Goal: Transaction & Acquisition: Obtain resource

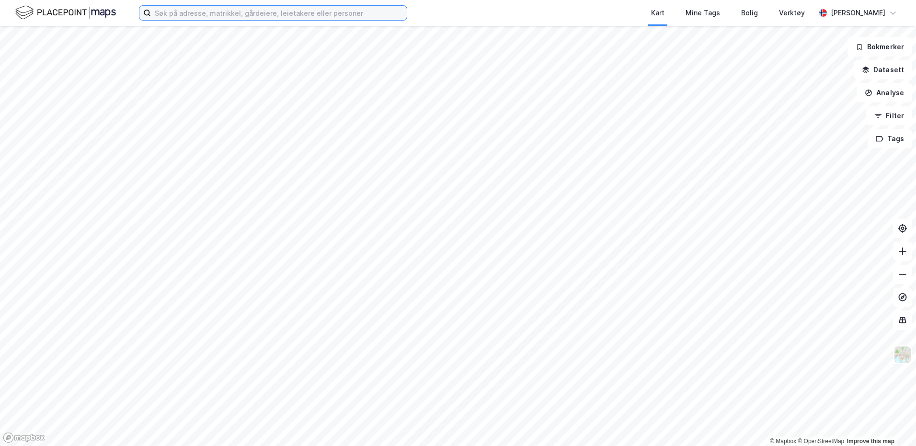
click at [168, 8] on input at bounding box center [279, 13] width 256 height 14
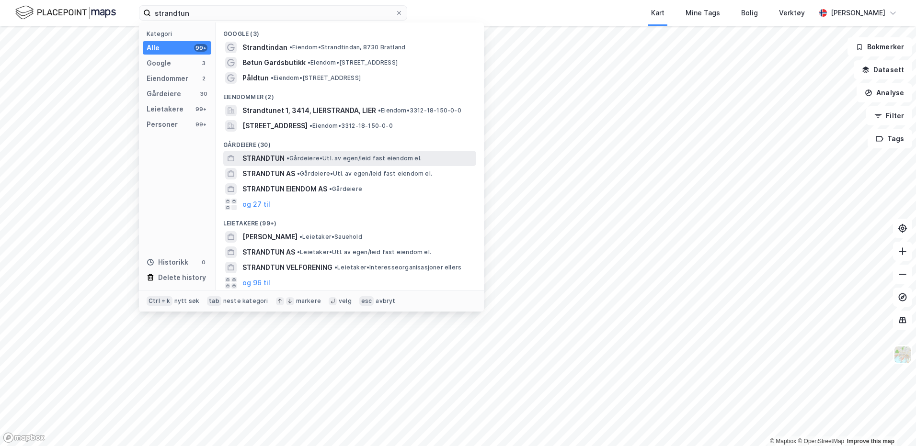
click at [276, 153] on span "STRANDTUN" at bounding box center [263, 158] width 42 height 11
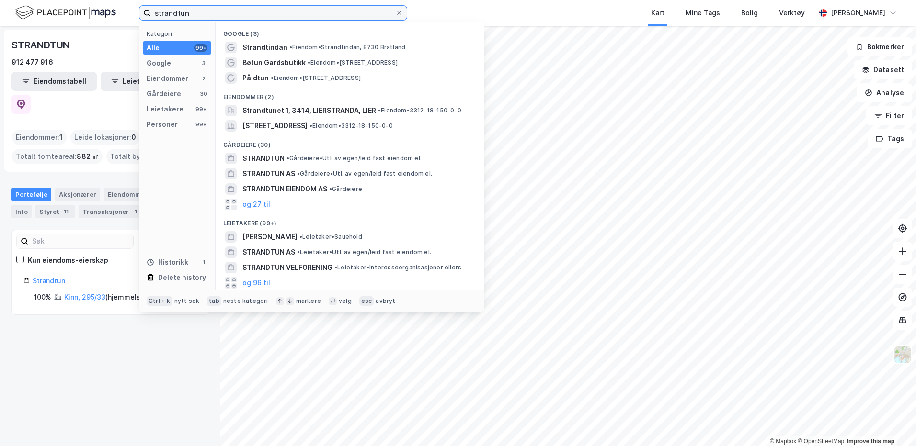
drag, startPoint x: 203, startPoint y: 16, endPoint x: 122, endPoint y: 24, distance: 80.8
click at [122, 24] on div "strandtun Kategori Alle 99+ Google 3 Eiendommer 2 Gårdeiere 30 Leietakere 99+ P…" at bounding box center [458, 13] width 916 height 26
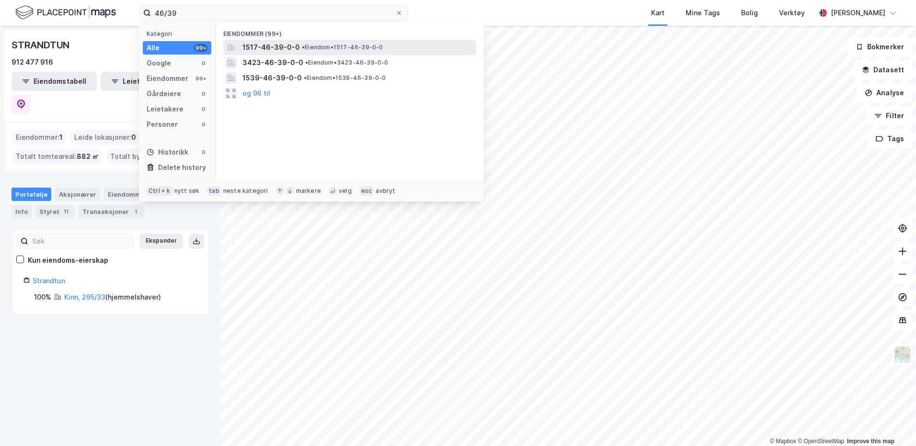
click at [276, 46] on span "1517-46-39-0-0" at bounding box center [270, 47] width 57 height 11
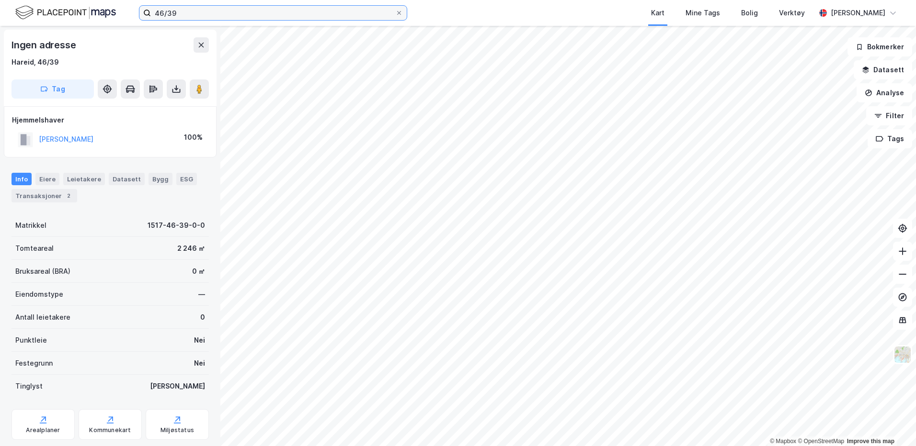
click at [212, 14] on input "46/39" at bounding box center [273, 13] width 244 height 14
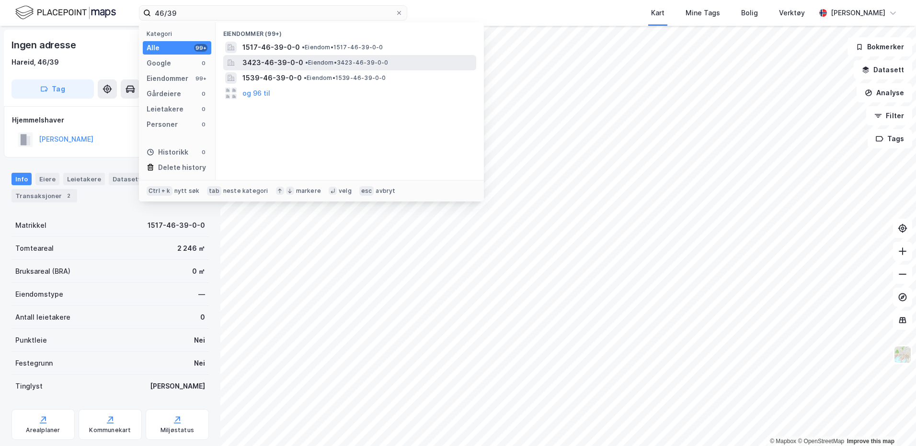
click at [248, 63] on span "3423-46-39-0-0" at bounding box center [272, 62] width 61 height 11
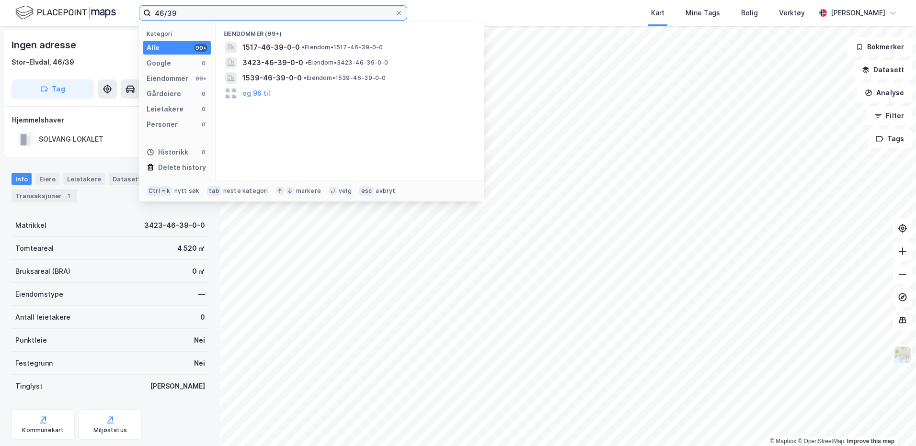
click at [216, 14] on input "46/39" at bounding box center [273, 13] width 244 height 14
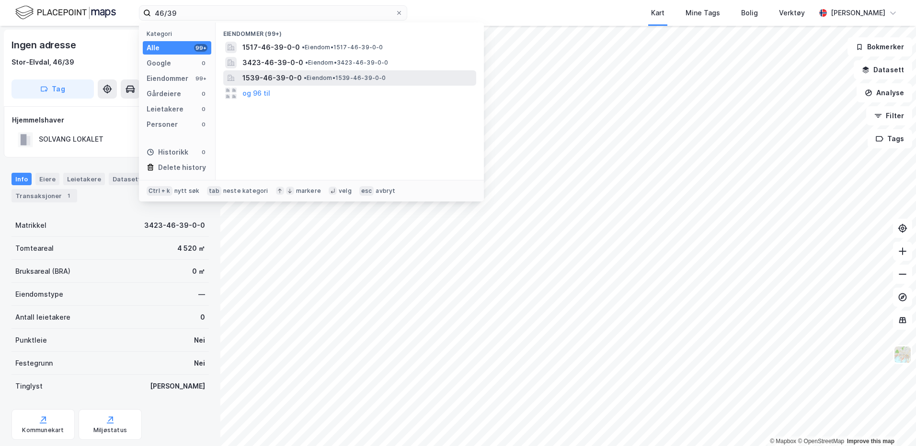
click at [246, 72] on span "1539-46-39-0-0" at bounding box center [271, 77] width 59 height 11
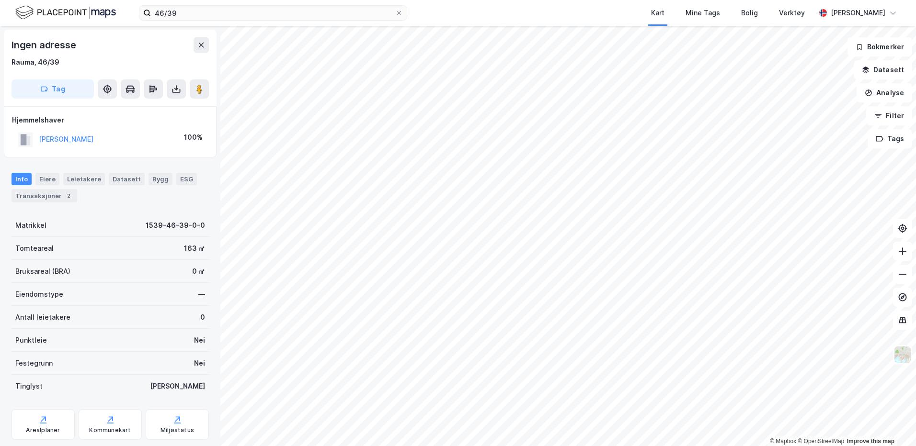
click at [192, 3] on div "46/39 Kart Mine Tags Bolig Verktøy [PERSON_NAME]" at bounding box center [458, 13] width 916 height 26
click at [192, 7] on input "46/39" at bounding box center [273, 13] width 244 height 14
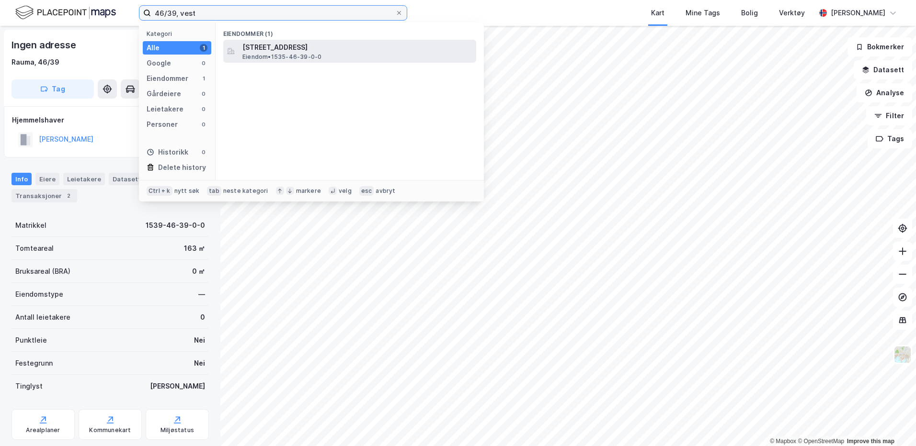
type input "46/39, vest"
click at [295, 46] on span "[STREET_ADDRESS]" at bounding box center [357, 47] width 230 height 11
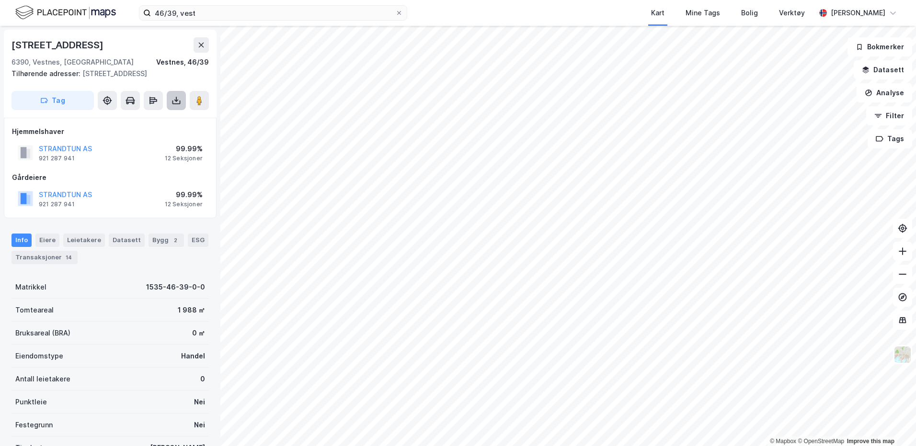
click at [178, 105] on icon at bounding box center [176, 101] width 10 height 10
click at [152, 124] on div "Last ned grunnbok" at bounding box center [129, 120] width 56 height 8
click at [142, 124] on div "Last ned grunnbok" at bounding box center [129, 120] width 56 height 8
click at [123, 124] on div "Last ned grunnbok" at bounding box center [129, 120] width 56 height 8
